Goal: Task Accomplishment & Management: Manage account settings

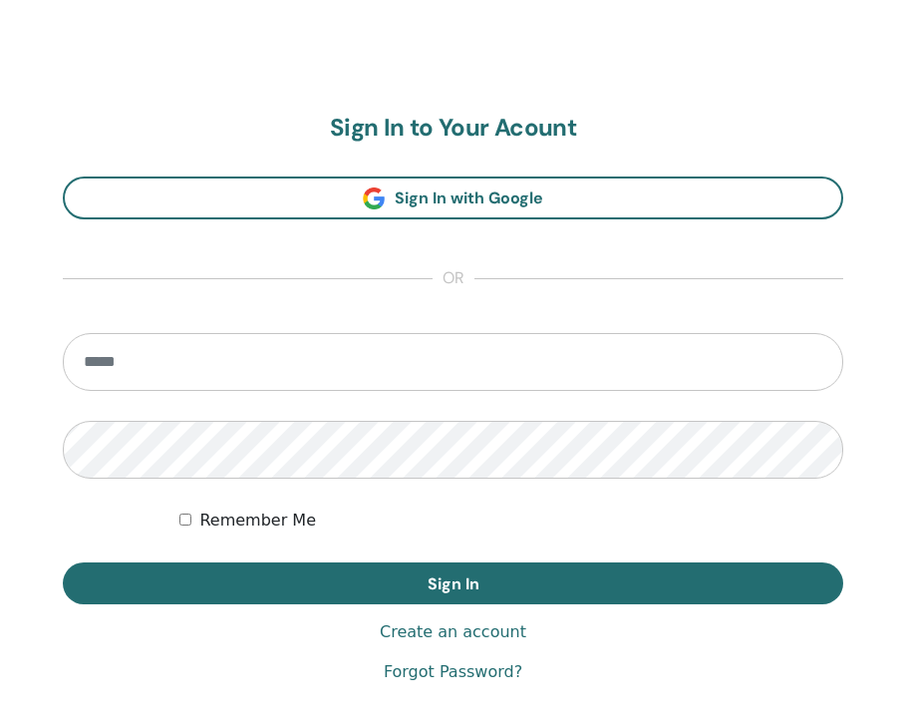
scroll to position [1037, 0]
type input "**********"
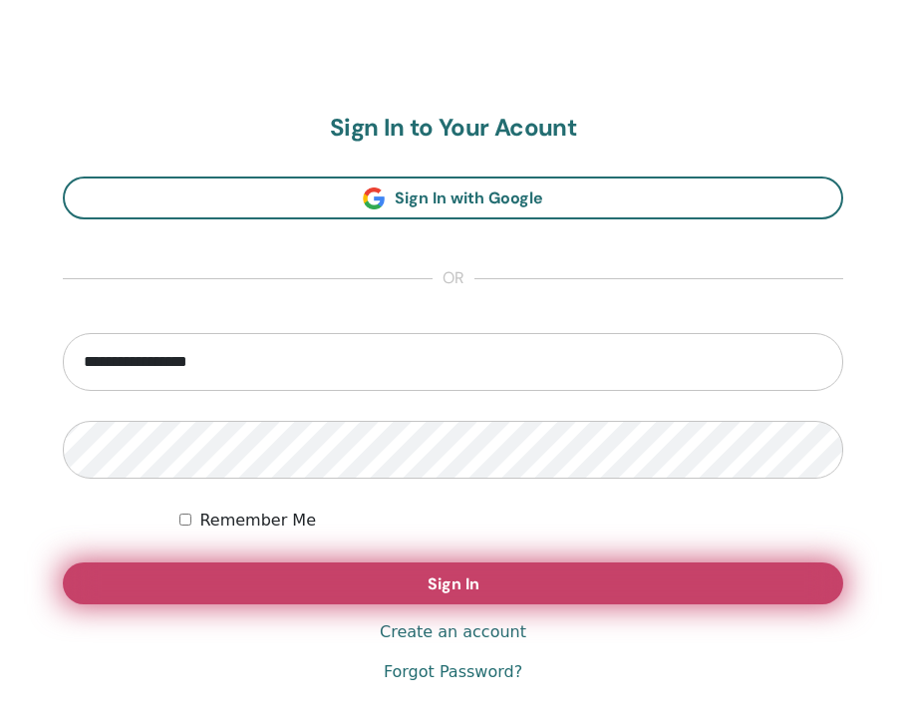
click at [313, 591] on button "Sign In" at bounding box center [453, 583] width 781 height 42
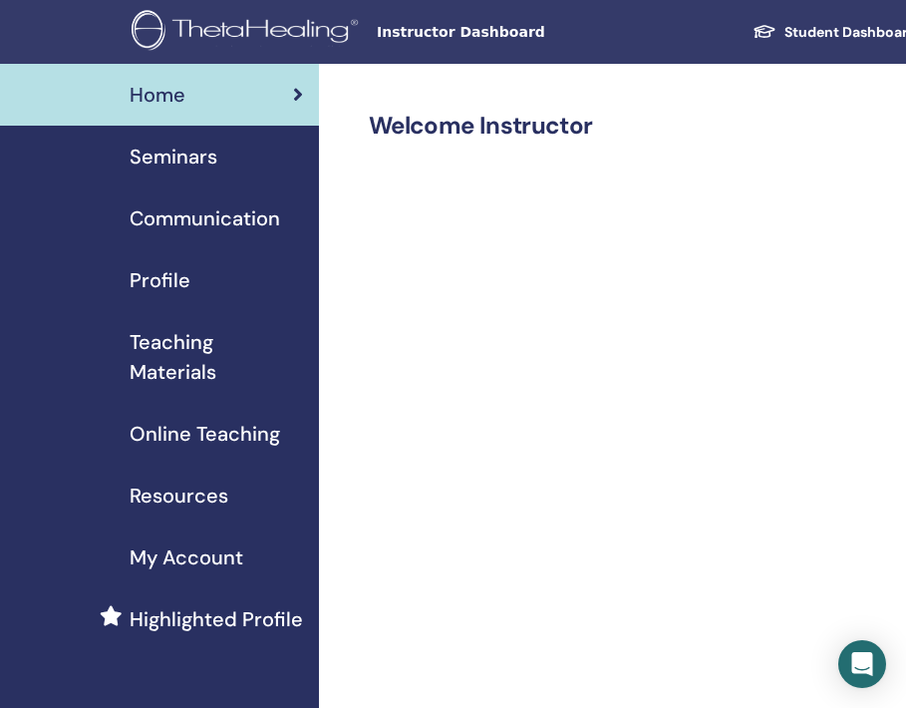
click at [191, 155] on span "Seminars" at bounding box center [174, 157] width 88 height 30
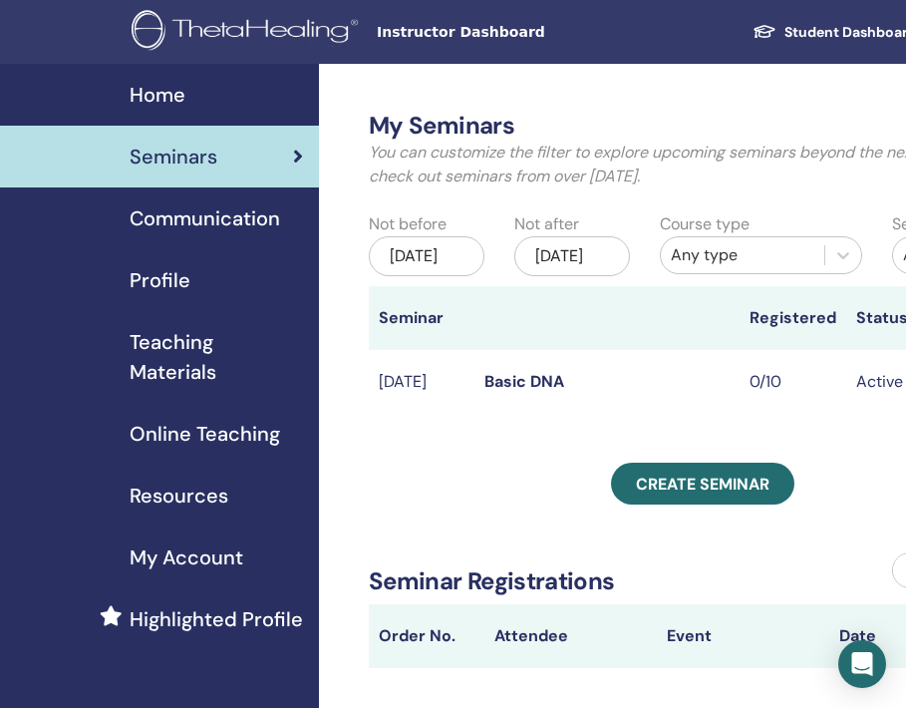
click at [516, 392] on link "Basic DNA" at bounding box center [525, 381] width 80 height 21
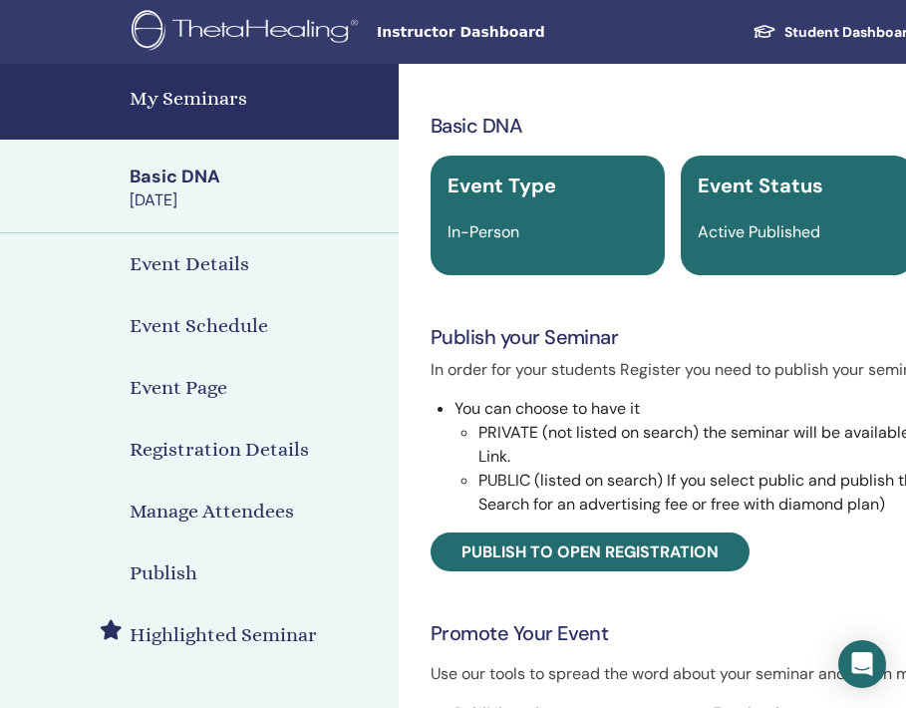
click at [159, 570] on h4 "Publish" at bounding box center [164, 573] width 68 height 30
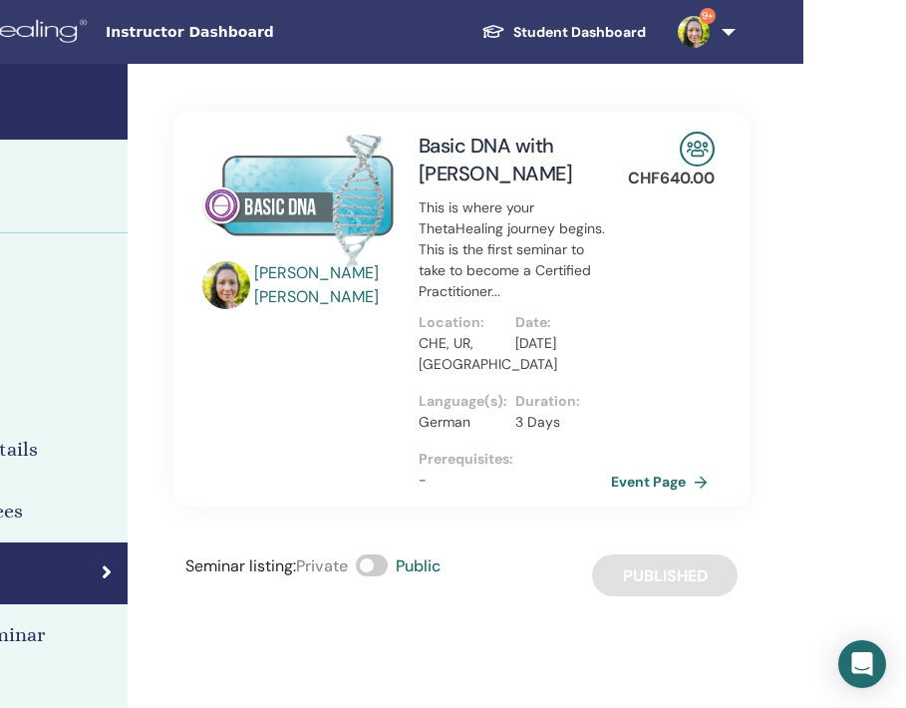
scroll to position [0, 275]
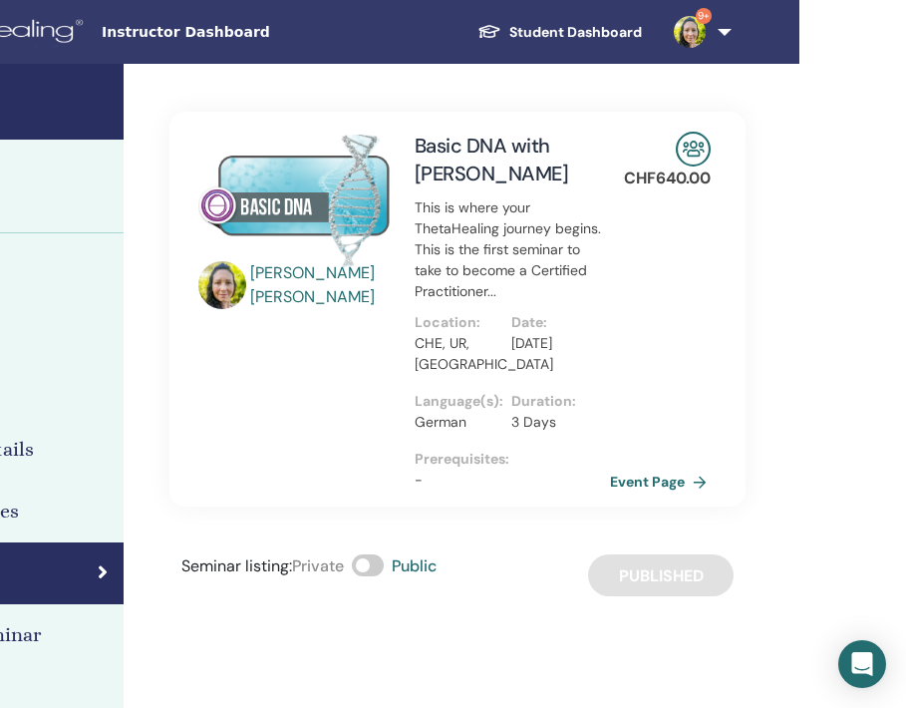
click at [684, 480] on link "Event Page" at bounding box center [662, 482] width 105 height 30
click at [658, 482] on link "Event Page" at bounding box center [662, 482] width 105 height 30
